Goal: Task Accomplishment & Management: Manage account settings

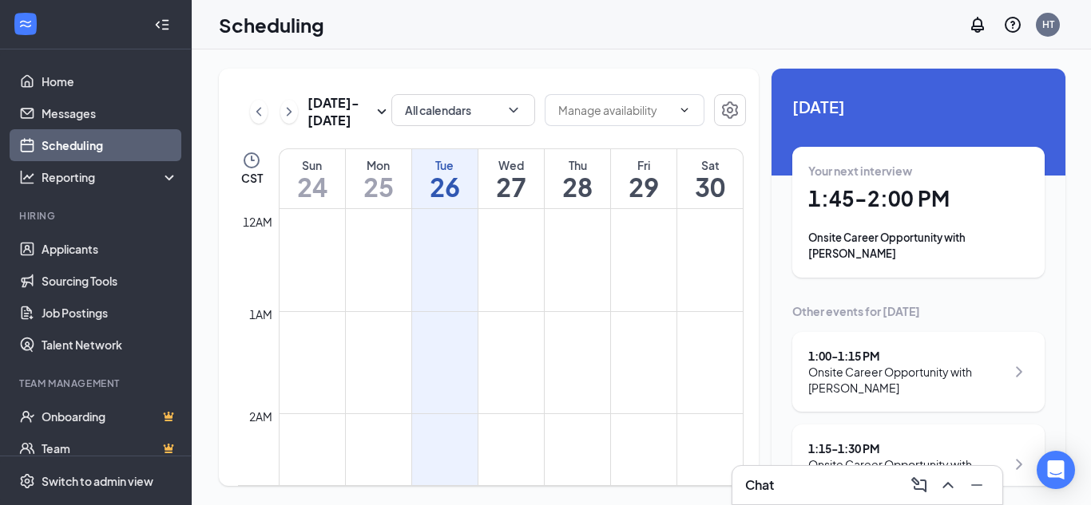
scroll to position [785, 0]
click at [1090, 85] on div "[DATE] - [DATE] All calendars CST Sun 24 Mon 25 Tue 26 Wed 27 Thu 28 Fri 29 Sat…" at bounding box center [642, 278] width 901 height 456
click at [925, 234] on div "Onsite Career Opportunity with [PERSON_NAME]" at bounding box center [918, 246] width 220 height 32
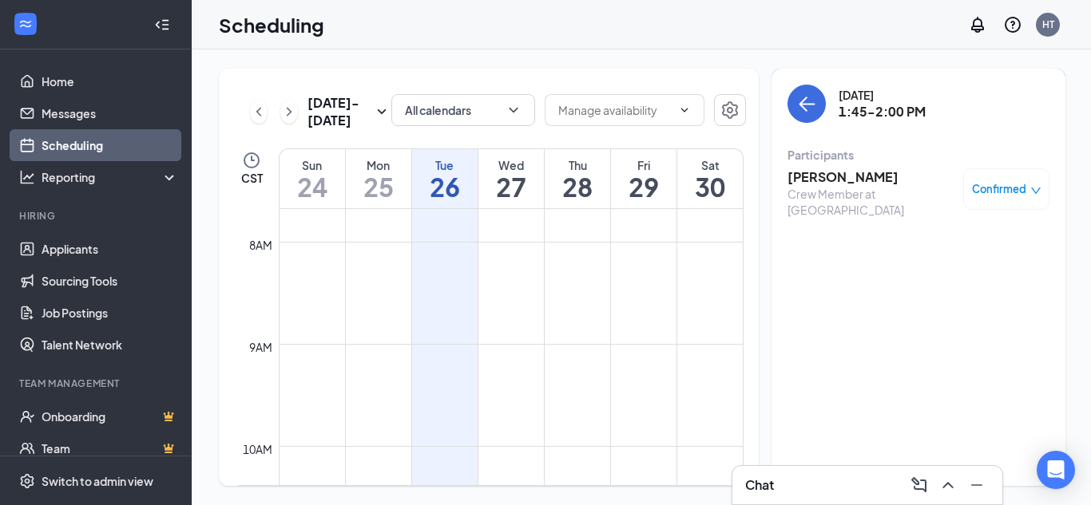
click at [883, 189] on div "Crew Member at [GEOGRAPHIC_DATA]" at bounding box center [871, 202] width 168 height 32
click at [844, 180] on h3 "[PERSON_NAME]" at bounding box center [871, 177] width 168 height 18
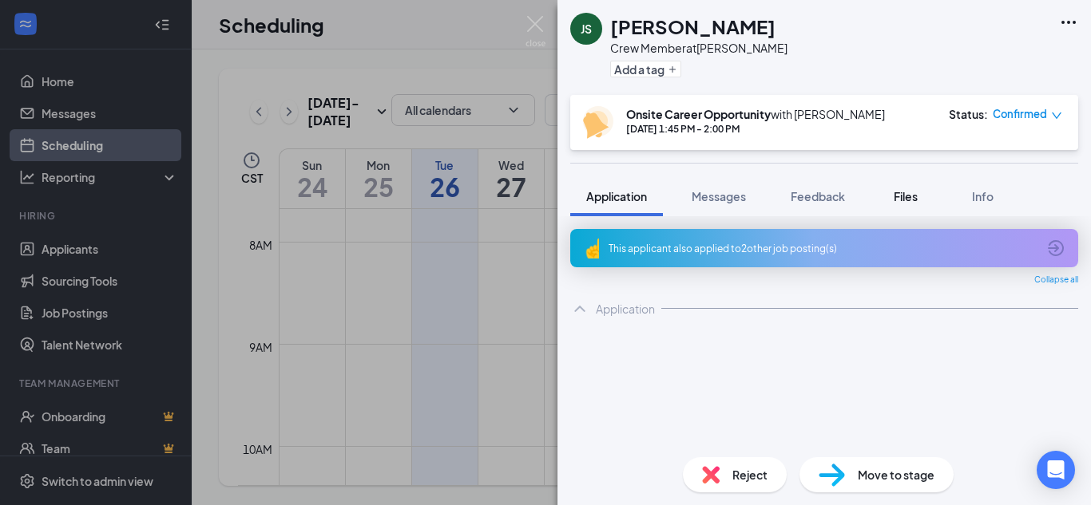
click at [913, 196] on span "Files" at bounding box center [906, 196] width 24 height 14
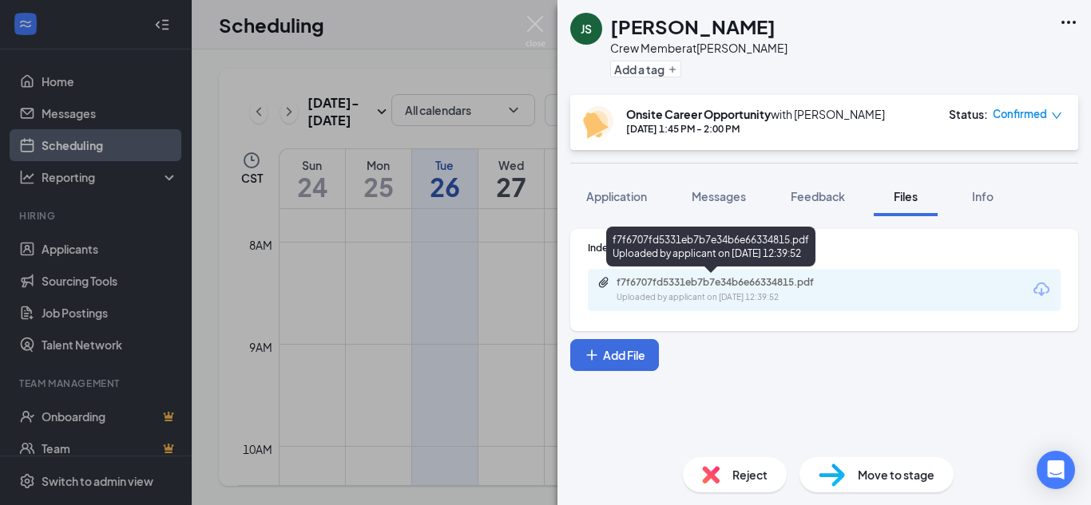
click at [820, 297] on div "Uploaded by applicant on [DATE] 12:39:52" at bounding box center [736, 297] width 240 height 13
